Goal: Find contact information: Find contact information

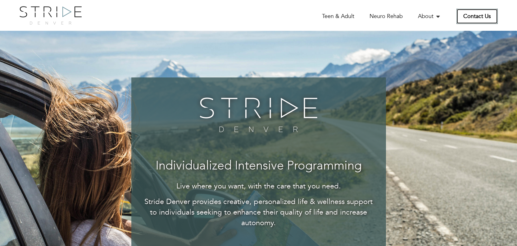
click at [473, 16] on link "Contact Us" at bounding box center [477, 16] width 41 height 15
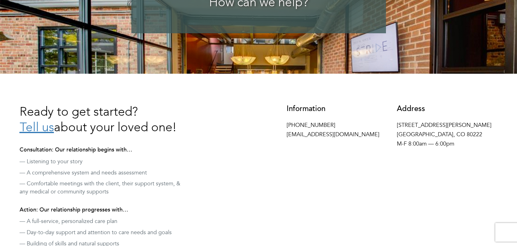
scroll to position [136, 0]
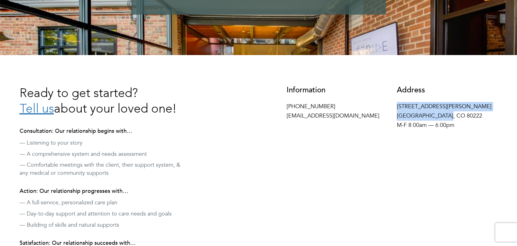
drag, startPoint x: 449, startPoint y: 115, endPoint x: 395, endPoint y: 107, distance: 54.9
click at [395, 107] on div "Address 4155 E Jewell Ave #716 Denver, CO 80222 M-F 8:00am — 6:00pm" at bounding box center [447, 109] width 110 height 47
copy p "4155 E Jewell Ave #716 Denver, CO 80222"
